Goal: Check status: Check status

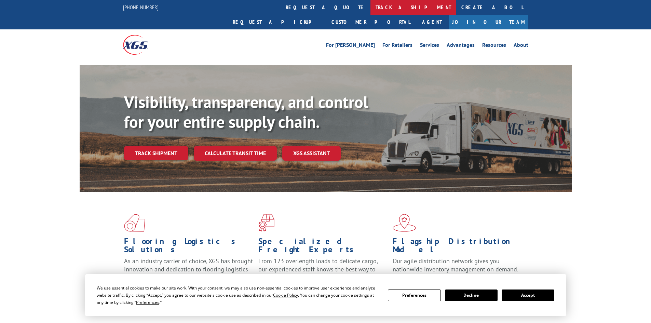
click at [371, 7] on link "track a shipment" at bounding box center [414, 7] width 86 height 15
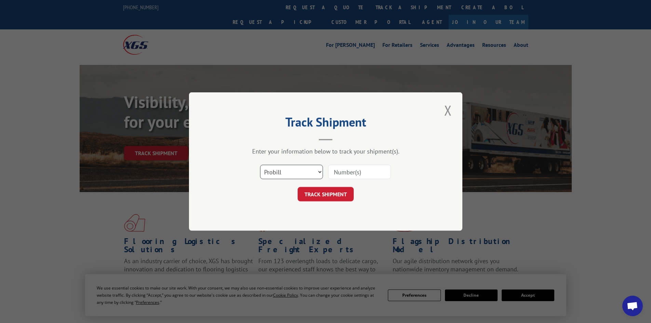
click at [288, 172] on select "Select category... Probill BOL PO" at bounding box center [291, 172] width 63 height 14
select select "bol"
click at [260, 165] on select "Select category... Probill BOL PO" at bounding box center [291, 172] width 63 height 14
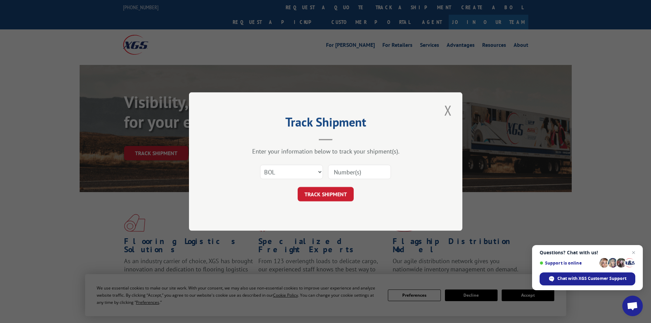
click at [339, 171] on input at bounding box center [359, 172] width 63 height 14
type input "4858358"
click button "TRACK SHIPMENT" at bounding box center [326, 194] width 56 height 14
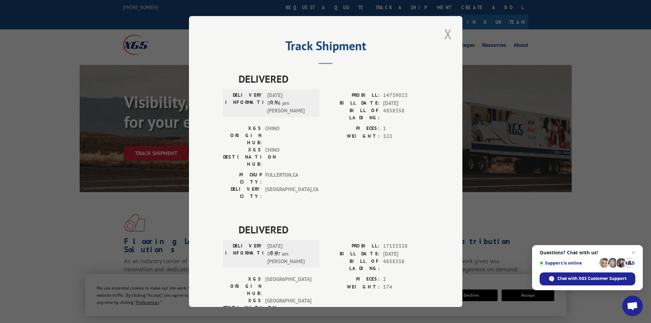
click at [444, 35] on button "Close modal" at bounding box center [448, 34] width 12 height 19
